Goal: Task Accomplishment & Management: Use online tool/utility

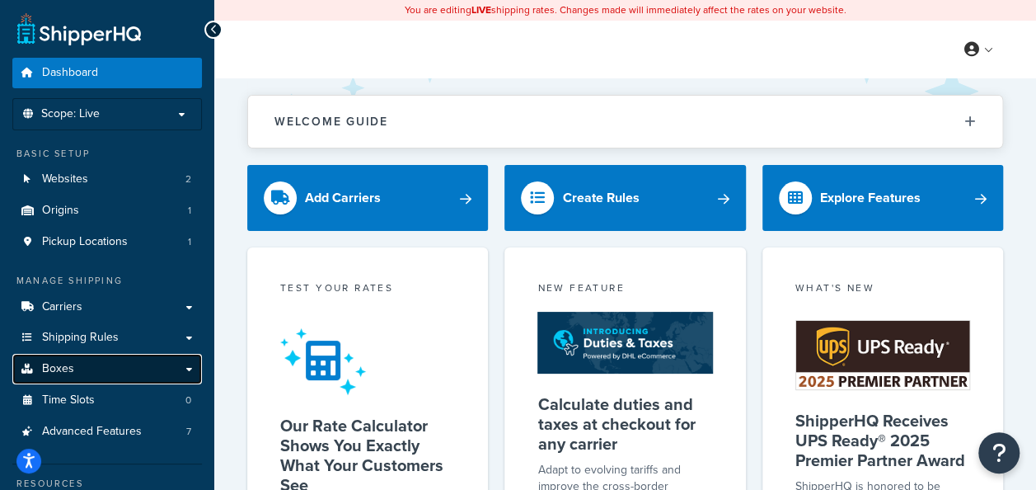
click at [102, 373] on link "Boxes" at bounding box center [107, 369] width 190 height 31
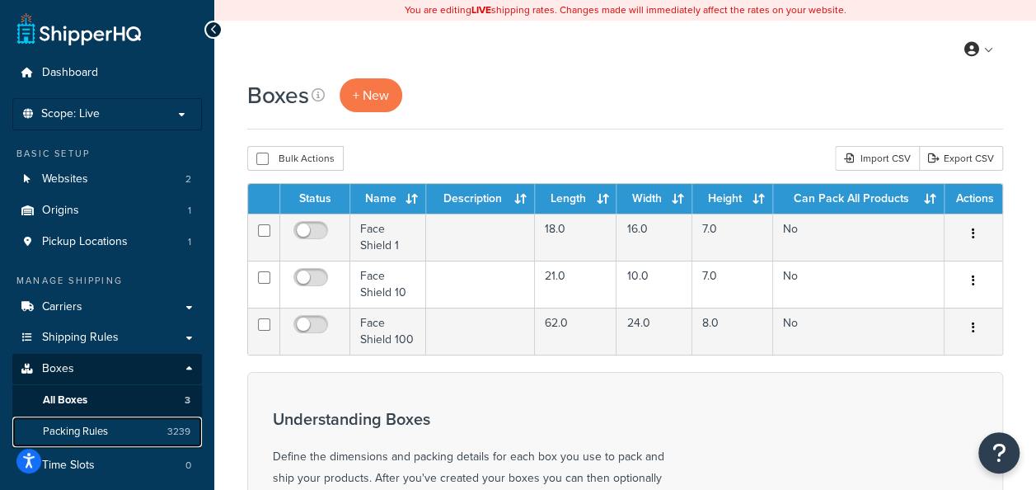
click at [69, 434] on span "Packing Rules" at bounding box center [75, 432] width 65 height 14
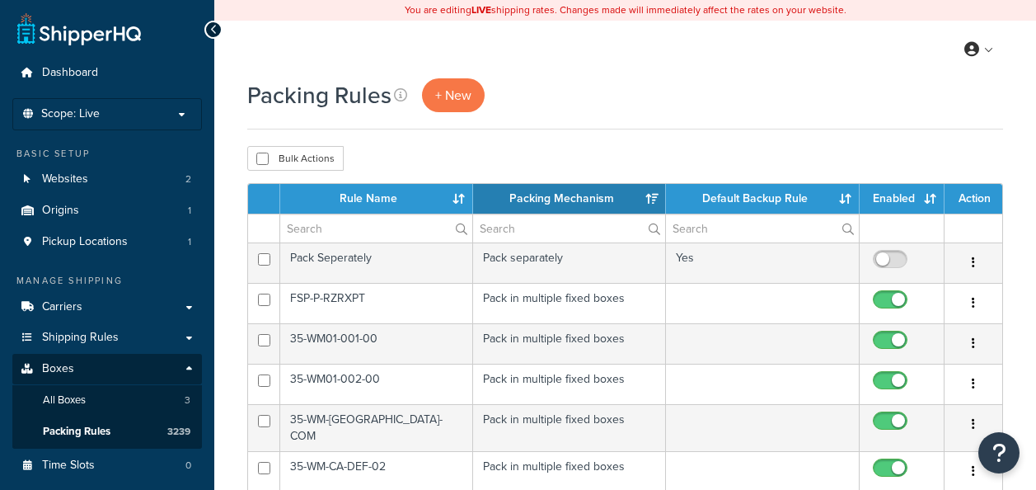
select select "15"
click at [458, 101] on span "+ New" at bounding box center [453, 95] width 36 height 19
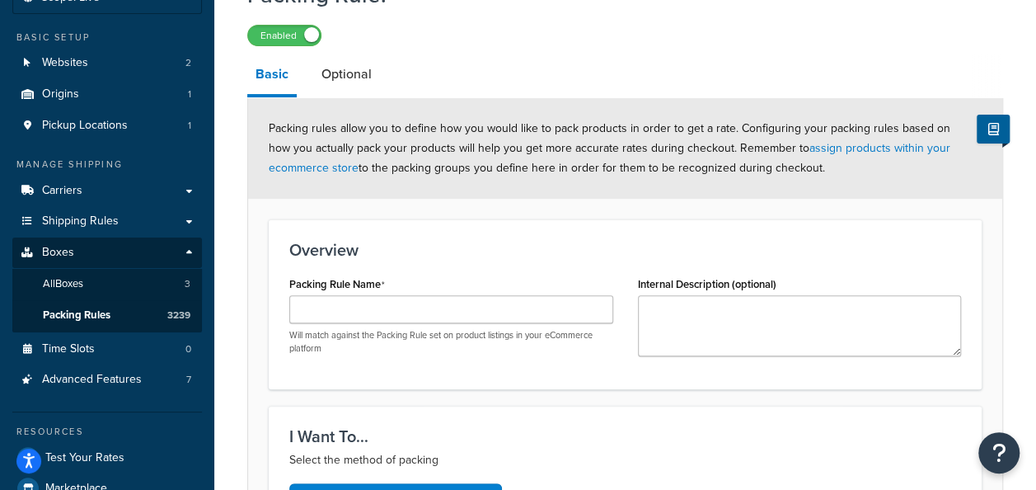
scroll to position [117, 0]
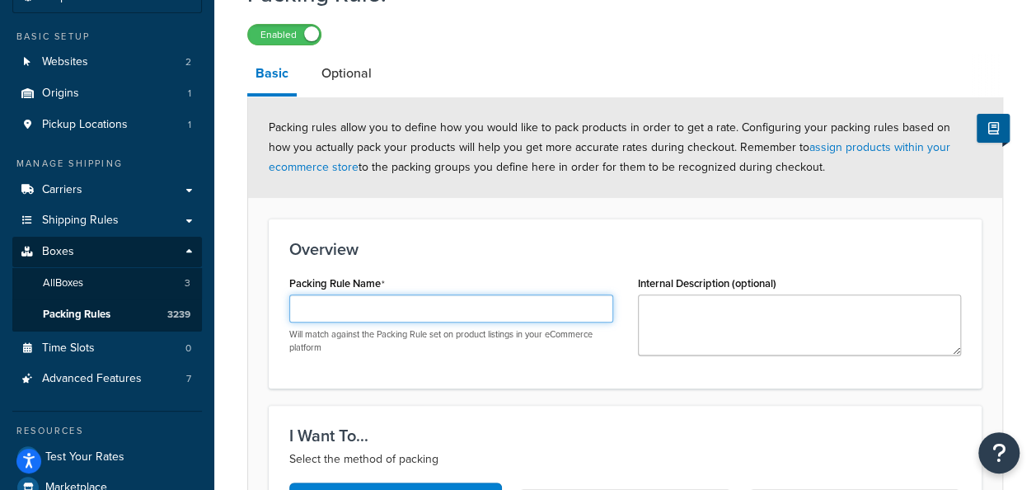
click at [361, 317] on input "Packing Rule Name" at bounding box center [451, 308] width 324 height 28
paste input "GLR-CF-U10-00-K"
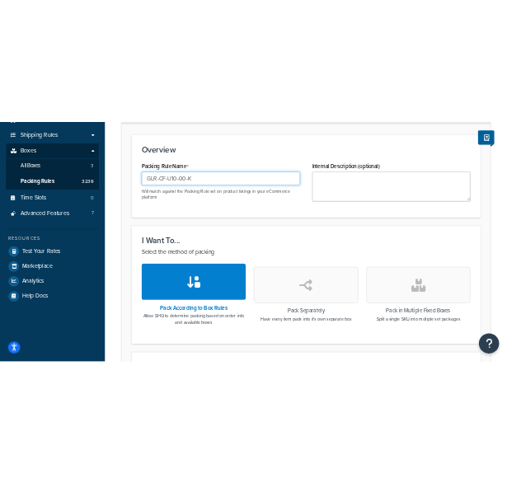
scroll to position [321, 0]
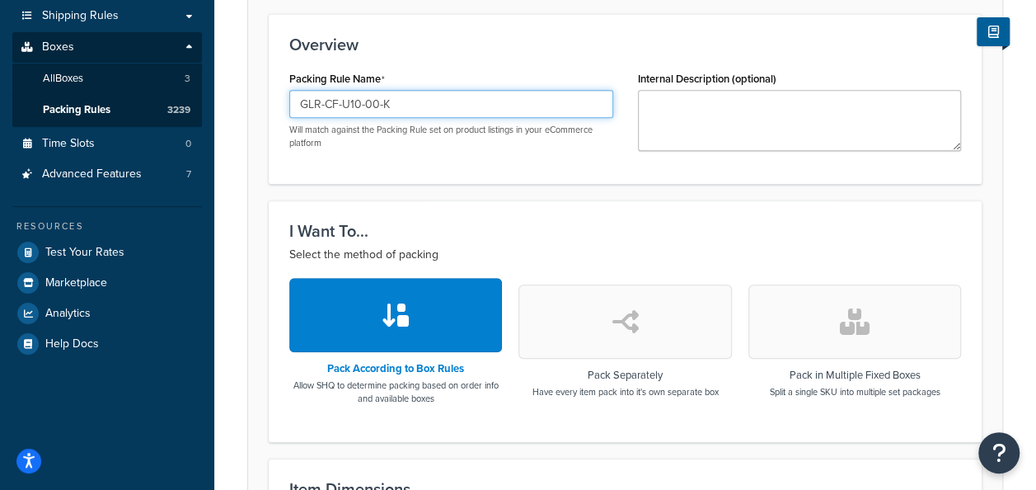
type input "GLR-CF-U10-00-K"
click at [847, 311] on icon "button" at bounding box center [855, 321] width 30 height 26
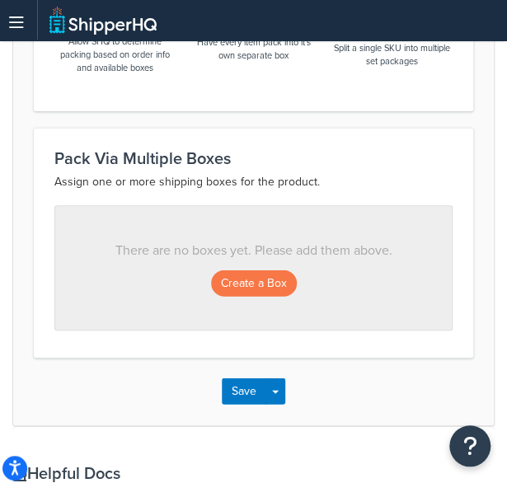
scroll to position [818, 0]
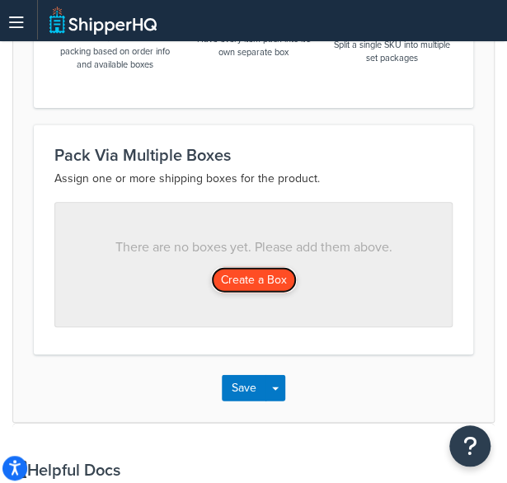
click at [253, 279] on button "Create a Box" at bounding box center [254, 280] width 86 height 26
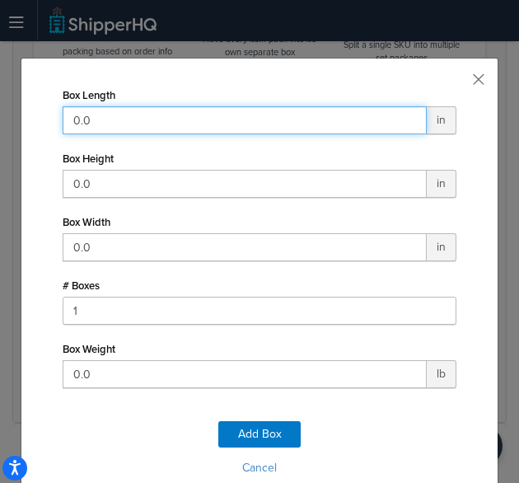
click at [223, 120] on input "0.0" at bounding box center [245, 120] width 364 height 28
type input "55"
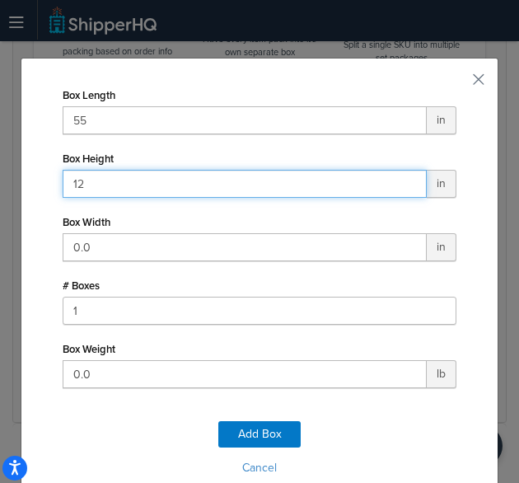
type input "12"
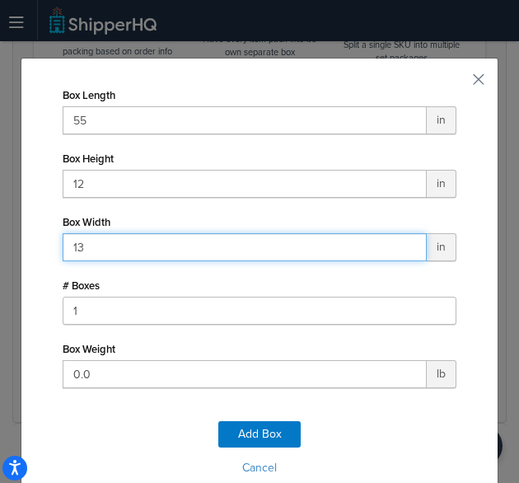
type input "13"
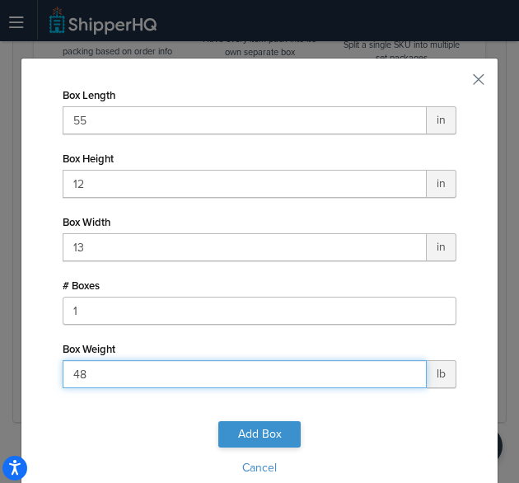
type input "48"
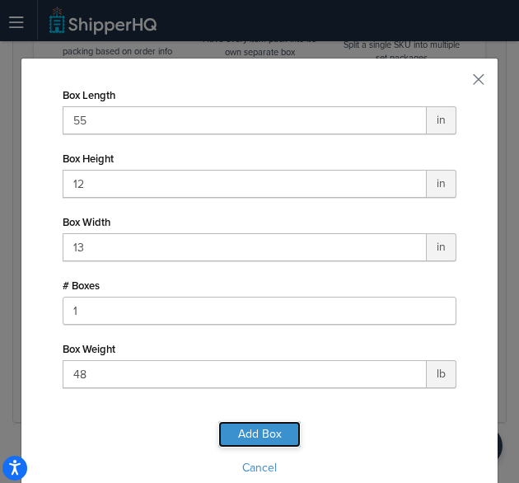
click at [257, 429] on button "Add Box" at bounding box center [259, 434] width 82 height 26
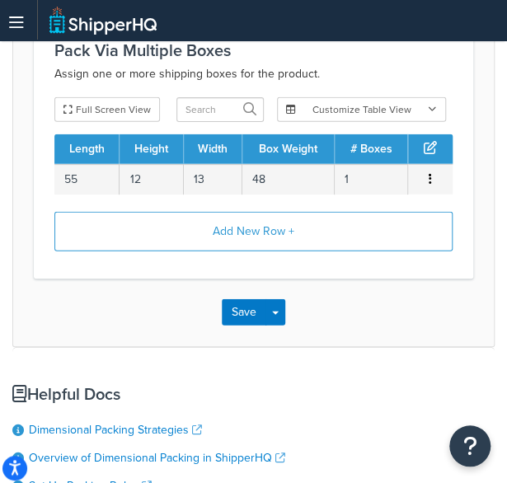
scroll to position [923, 0]
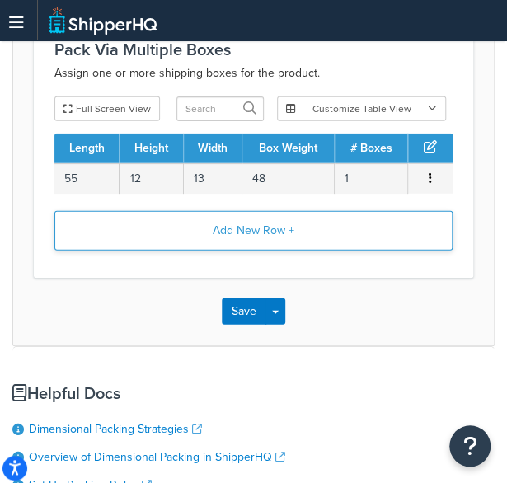
click at [283, 230] on button "Add New Row +" at bounding box center [253, 231] width 398 height 40
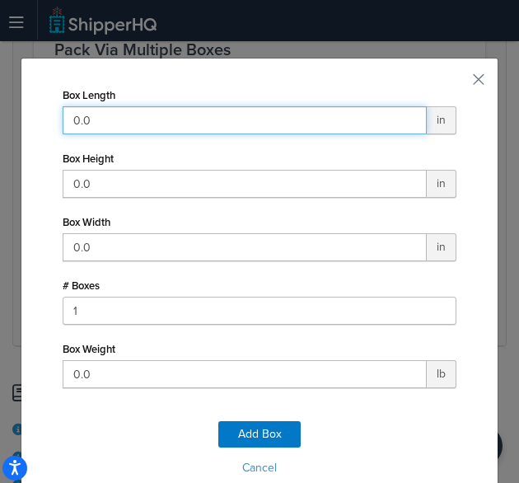
click at [227, 110] on input "0.0" at bounding box center [245, 120] width 364 height 28
type input "11"
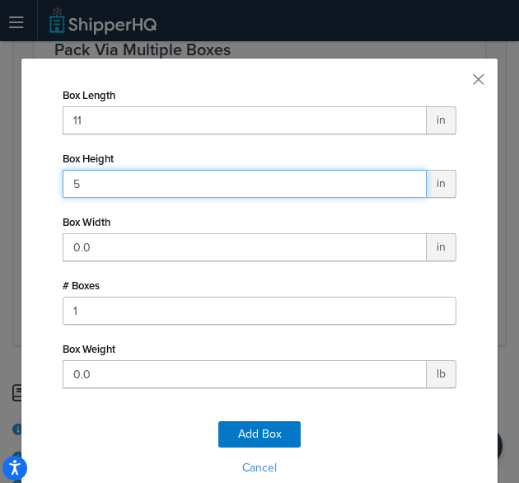
type input "5"
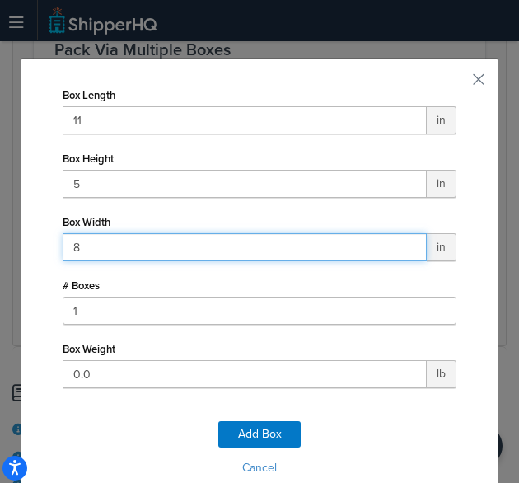
type input "8"
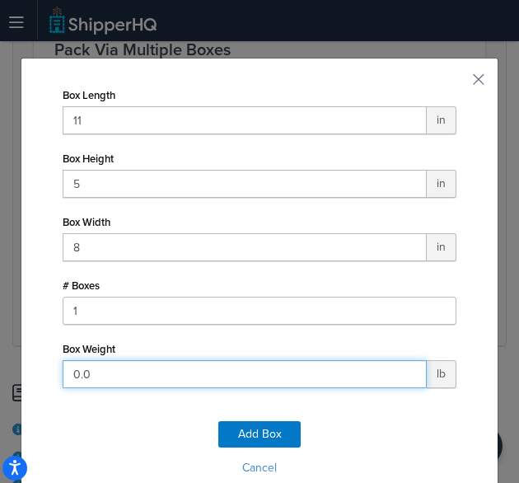
type input "6"
type input "5"
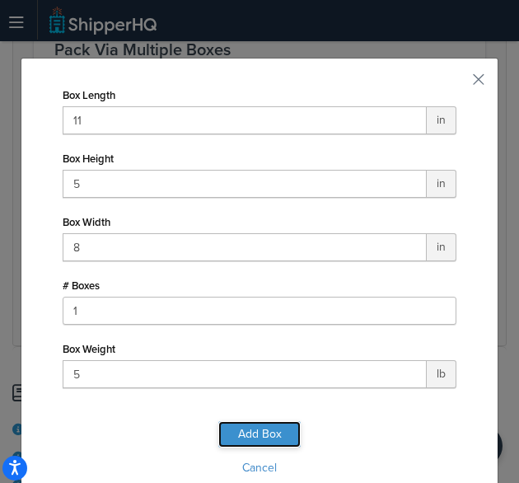
click at [279, 443] on button "Add Box" at bounding box center [259, 434] width 82 height 26
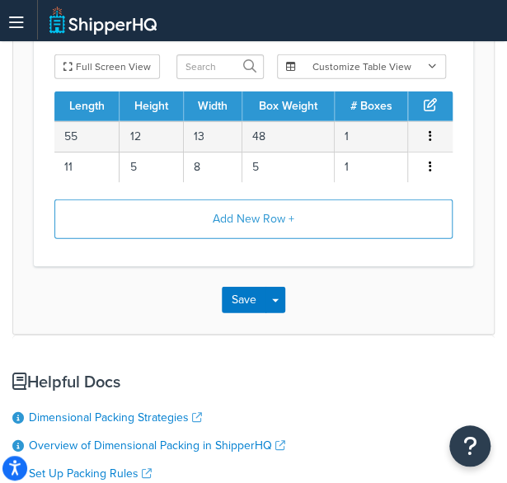
scroll to position [966, 0]
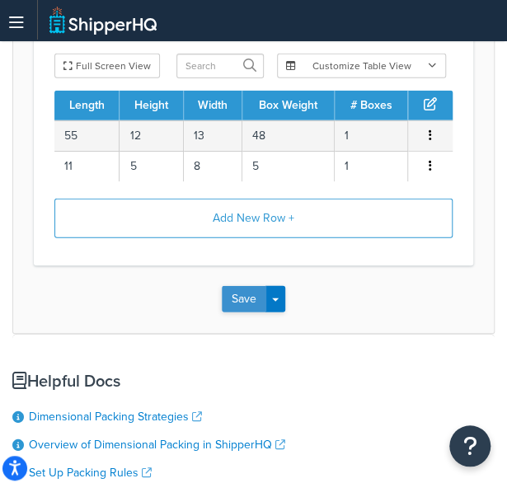
click at [257, 299] on button "Save" at bounding box center [244, 299] width 45 height 26
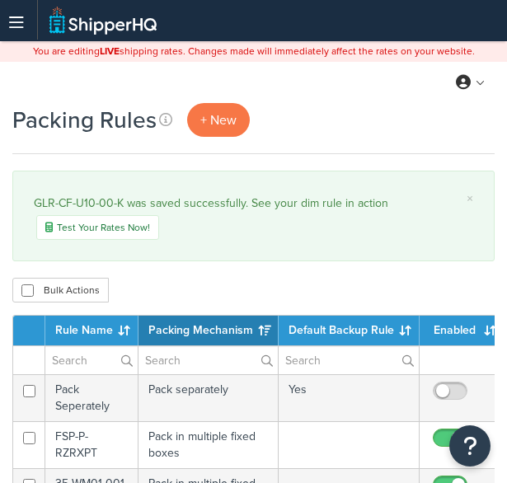
select select "15"
